Goal: Information Seeking & Learning: Learn about a topic

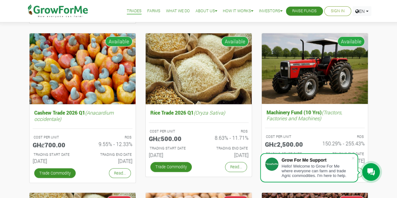
scroll to position [218, 0]
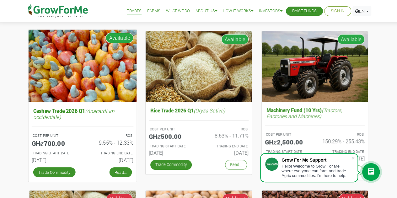
click at [123, 170] on link "Read..." at bounding box center [120, 172] width 22 height 10
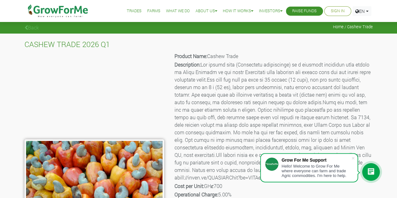
click at [26, 25] on icon at bounding box center [25, 27] width 3 height 5
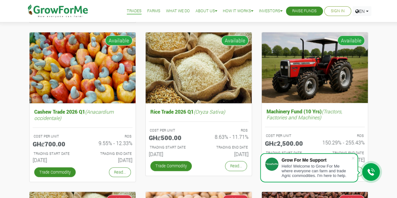
scroll to position [223, 0]
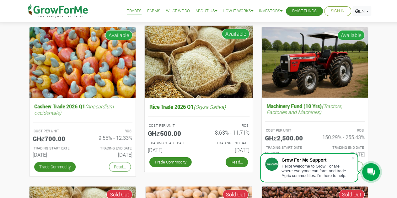
click at [234, 162] on link "Read..." at bounding box center [236, 162] width 22 height 10
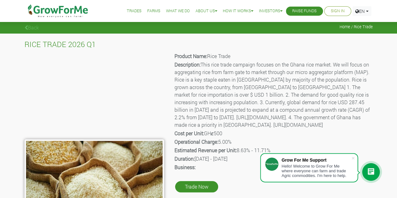
click at [33, 25] on link "Back" at bounding box center [31, 27] width 14 height 7
